Goal: Contribute content: Add original content to the website for others to see

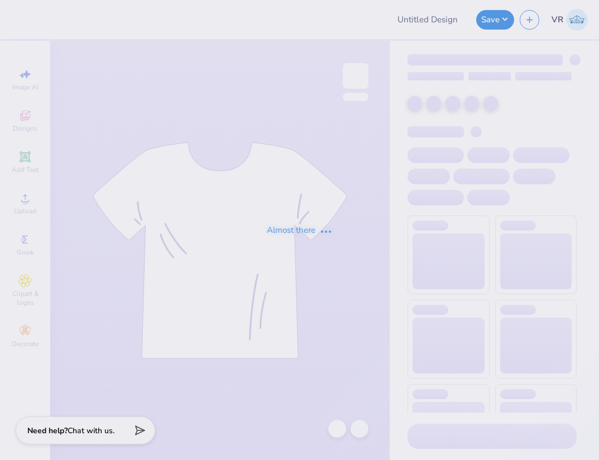
type input "Beta Dad's Weekend 2025"
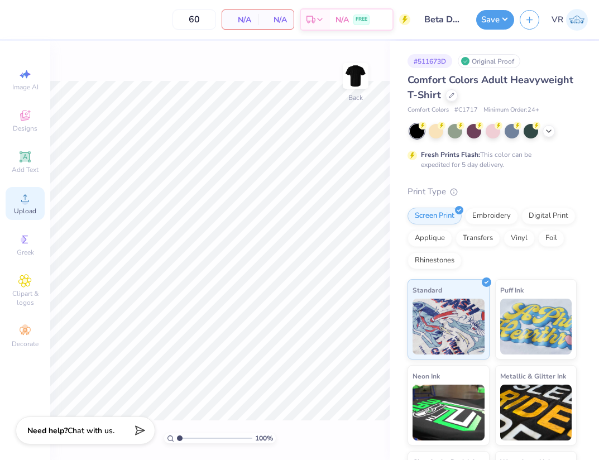
click at [34, 202] on div "Upload" at bounding box center [25, 203] width 39 height 33
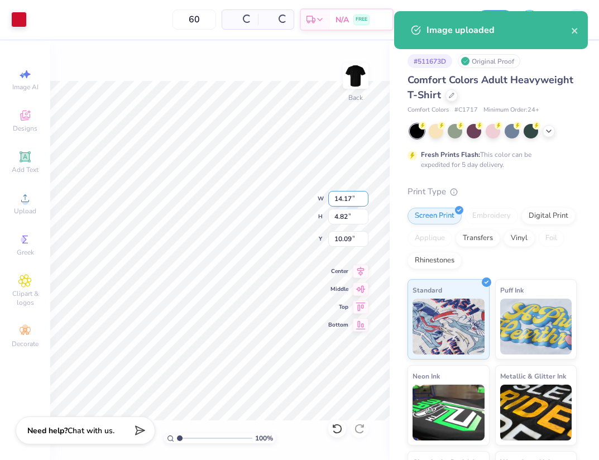
click at [354, 206] on input "14.17" at bounding box center [348, 199] width 40 height 16
type input "3.50"
type input "1.19"
type input "11.91"
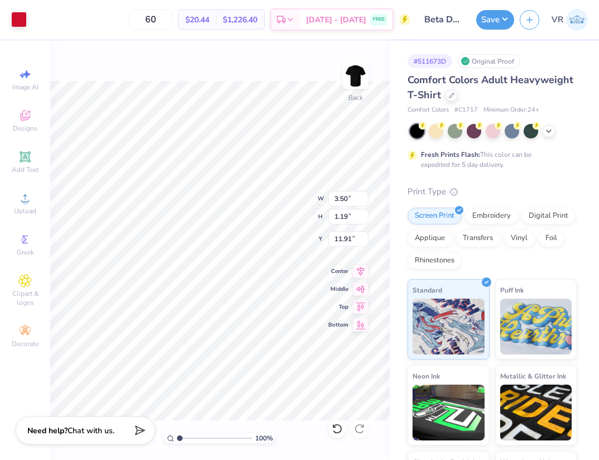
type input "3.00"
click at [272, 213] on div "100 % Back W 3.50 3.50 " H 1.19 1.19 " Y 3.00 3.00 " Center Middle Top Bottom" at bounding box center [220, 250] width 340 height 419
click at [347, 76] on img at bounding box center [355, 76] width 45 height 45
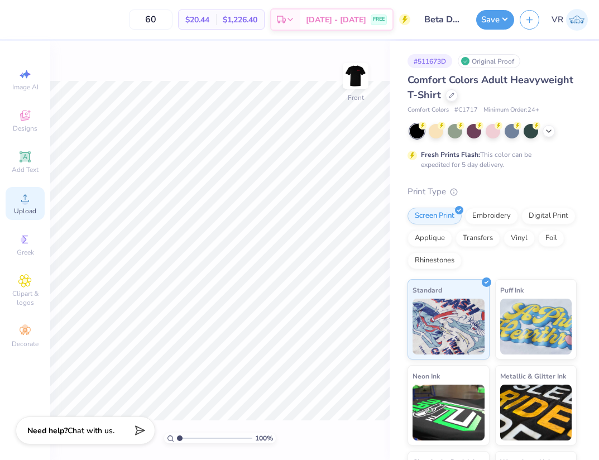
click at [20, 203] on icon at bounding box center [24, 198] width 13 height 13
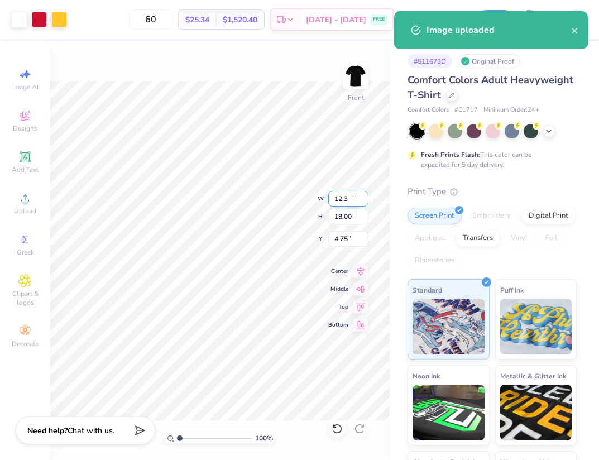
type input "12.3"
click at [360, 198] on input "12.3" at bounding box center [348, 199] width 40 height 16
type input "15"
type input "10.24"
type input "15.00"
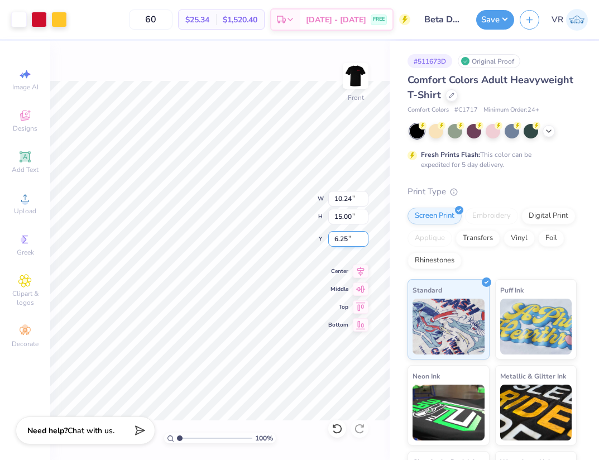
click at [346, 237] on input "6.25" at bounding box center [348, 239] width 40 height 16
type input "3.00"
type input "1"
drag, startPoint x: 183, startPoint y: 437, endPoint x: 141, endPoint y: 426, distance: 44.0
click at [177, 433] on input "range" at bounding box center [214, 438] width 75 height 10
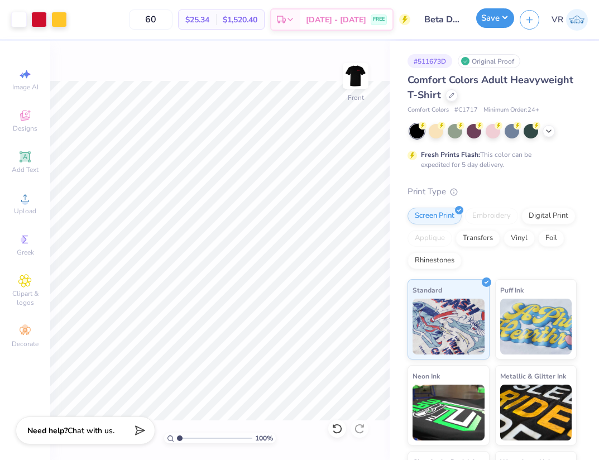
click at [503, 11] on button "Save" at bounding box center [495, 18] width 38 height 20
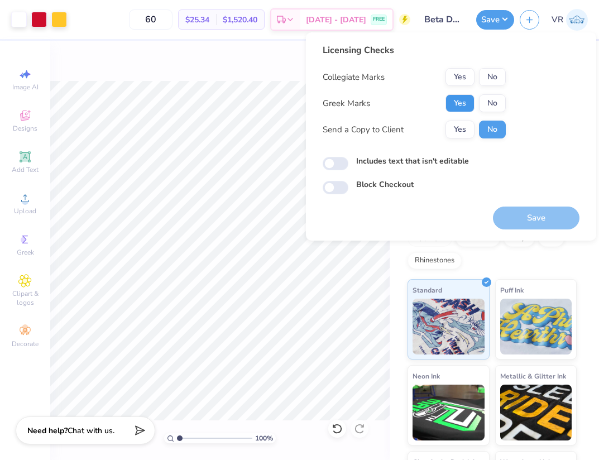
click at [466, 97] on button "Yes" at bounding box center [460, 103] width 29 height 18
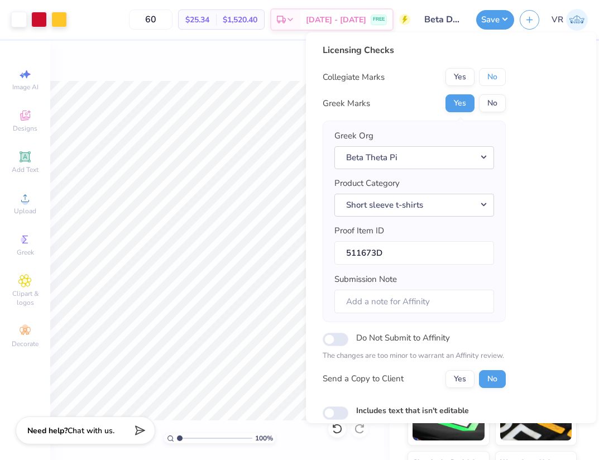
drag, startPoint x: 495, startPoint y: 77, endPoint x: 499, endPoint y: 86, distance: 9.5
click at [496, 77] on button "No" at bounding box center [492, 77] width 27 height 18
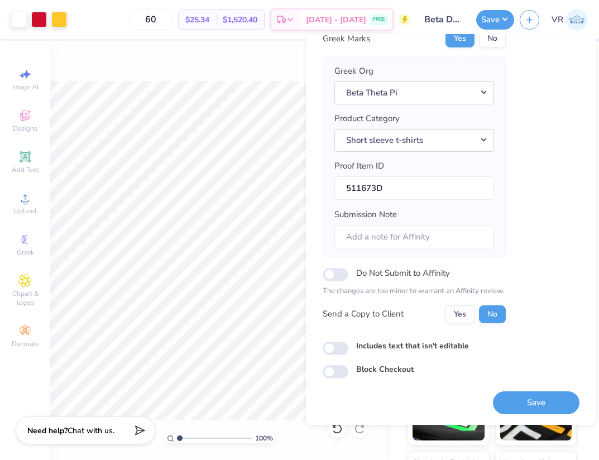
click at [501, 396] on button "Save" at bounding box center [536, 402] width 87 height 23
